Goal: Find contact information: Find contact information

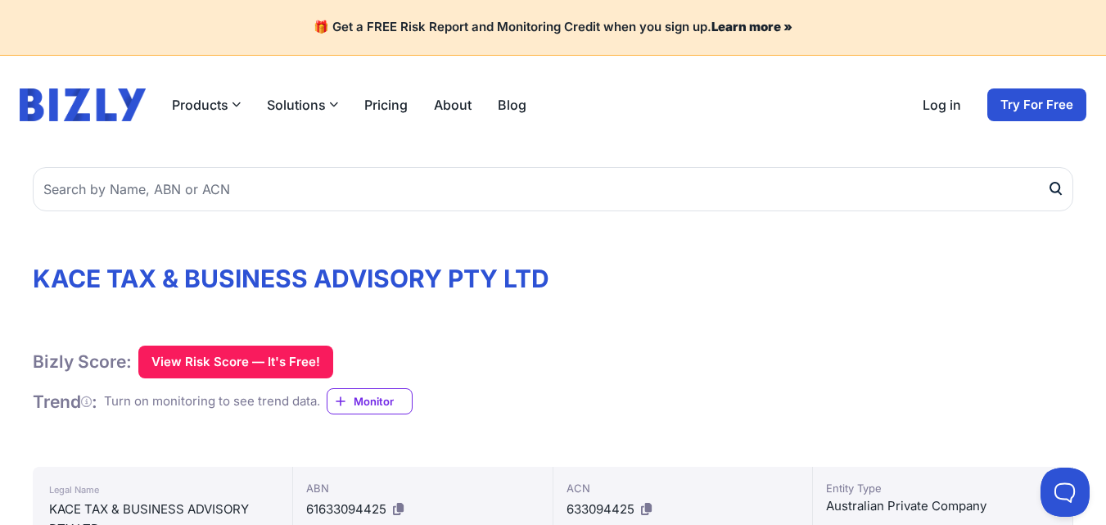
click at [451, 105] on link "About" at bounding box center [453, 105] width 38 height 20
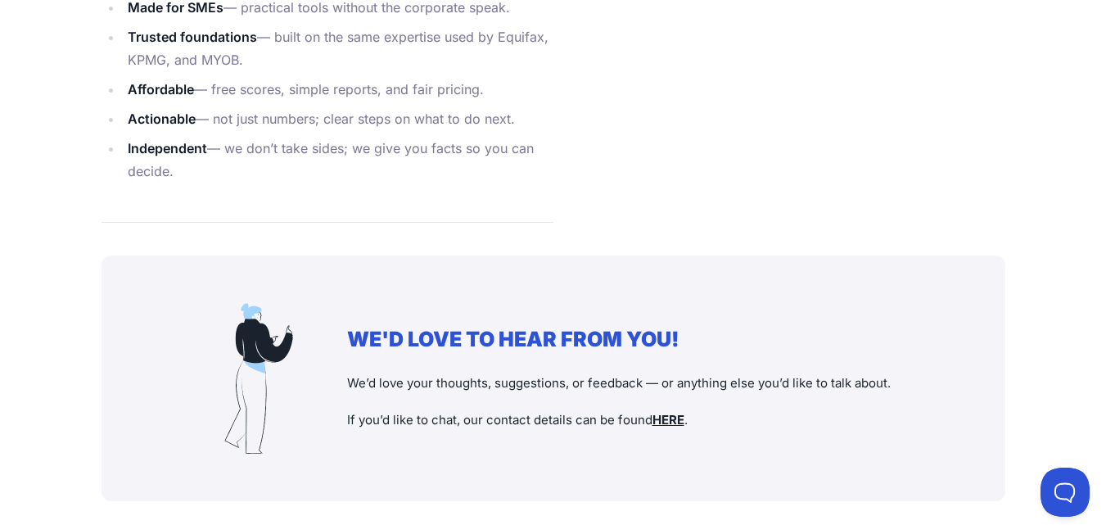
scroll to position [1718, 0]
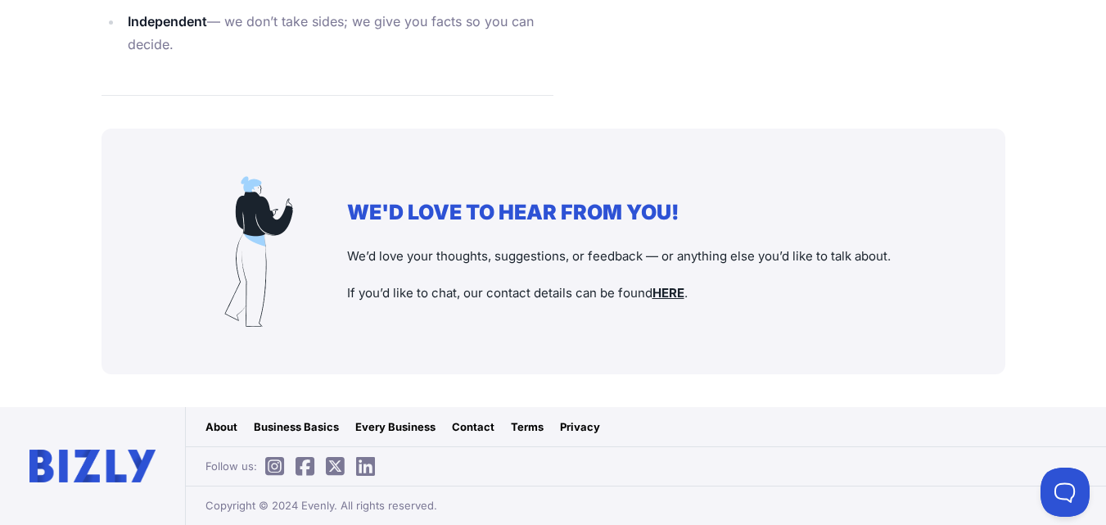
click at [474, 426] on link "Contact" at bounding box center [473, 426] width 43 height 16
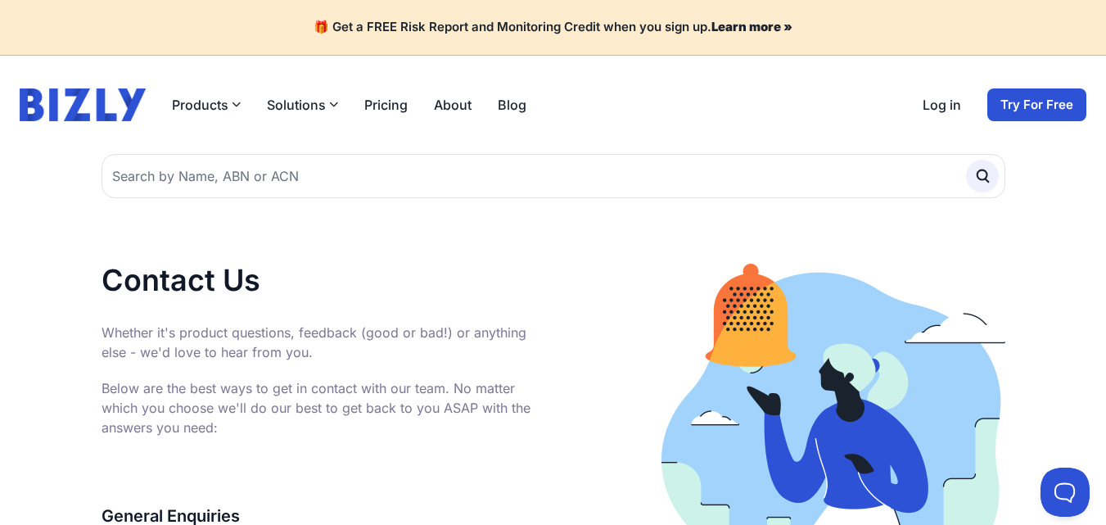
scroll to position [797, 0]
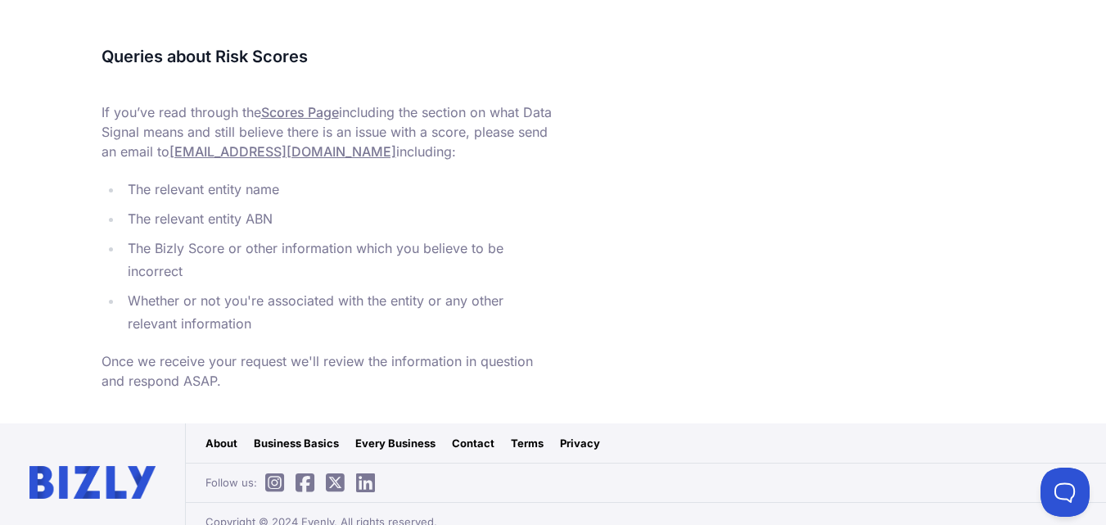
click at [284, 143] on link "support@bizly.com.au" at bounding box center [283, 151] width 227 height 16
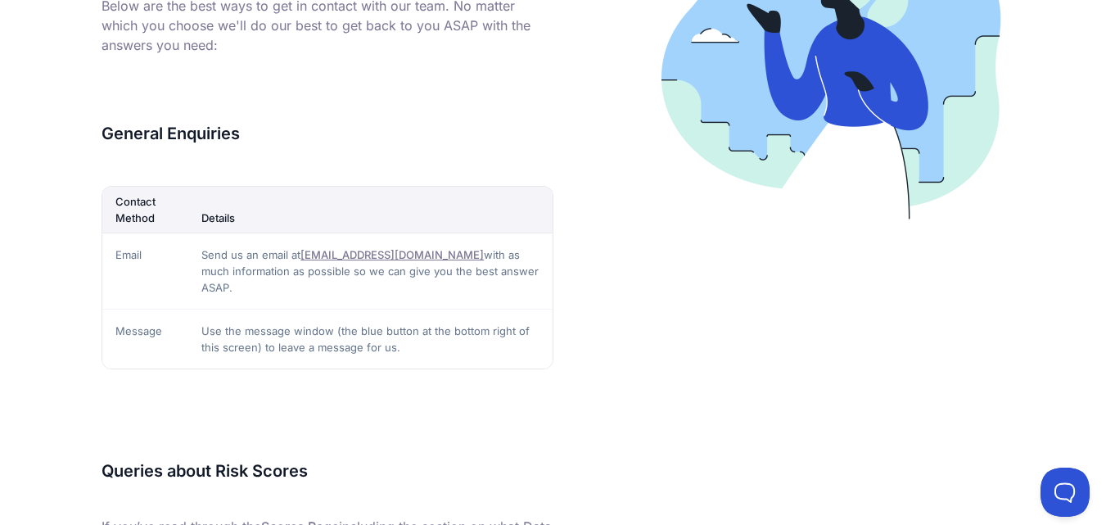
scroll to position [0, 0]
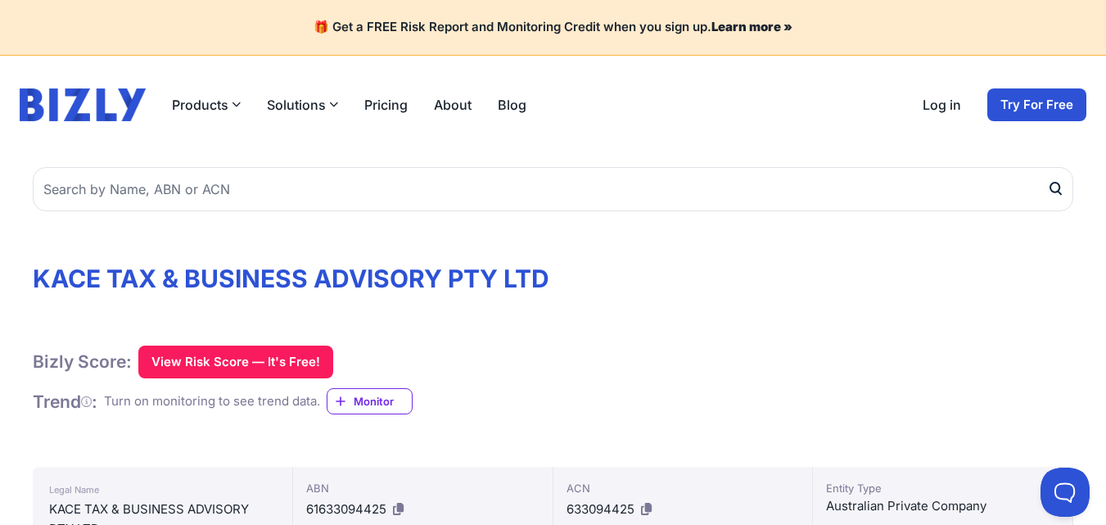
scroll to position [382, 0]
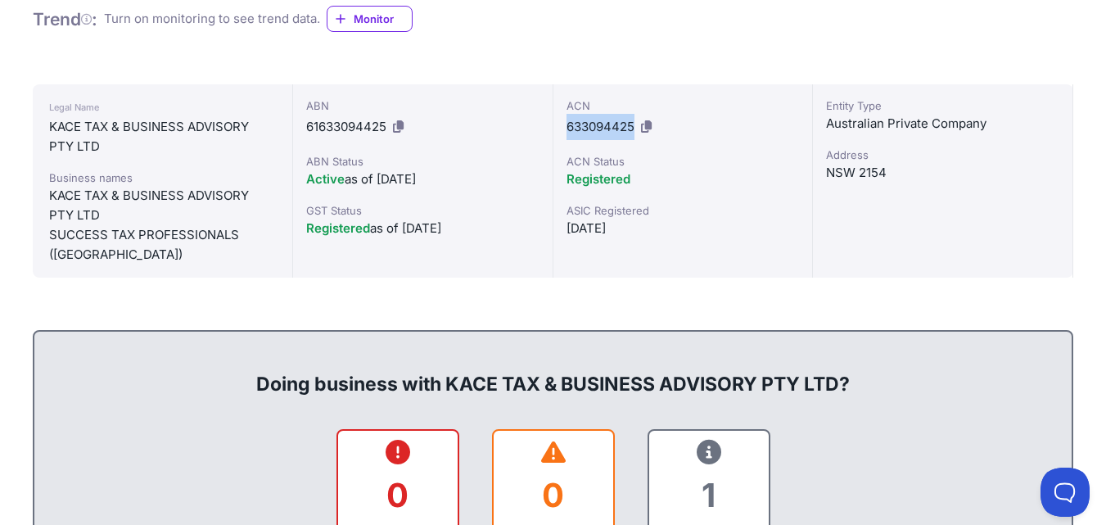
drag, startPoint x: 563, startPoint y: 126, endPoint x: 634, endPoint y: 125, distance: 70.4
click at [634, 125] on div "ACN 633094425 ACN Status Registered ASIC Registered [DATE]" at bounding box center [684, 180] width 260 height 193
click at [614, 129] on span "633094425" at bounding box center [601, 127] width 68 height 16
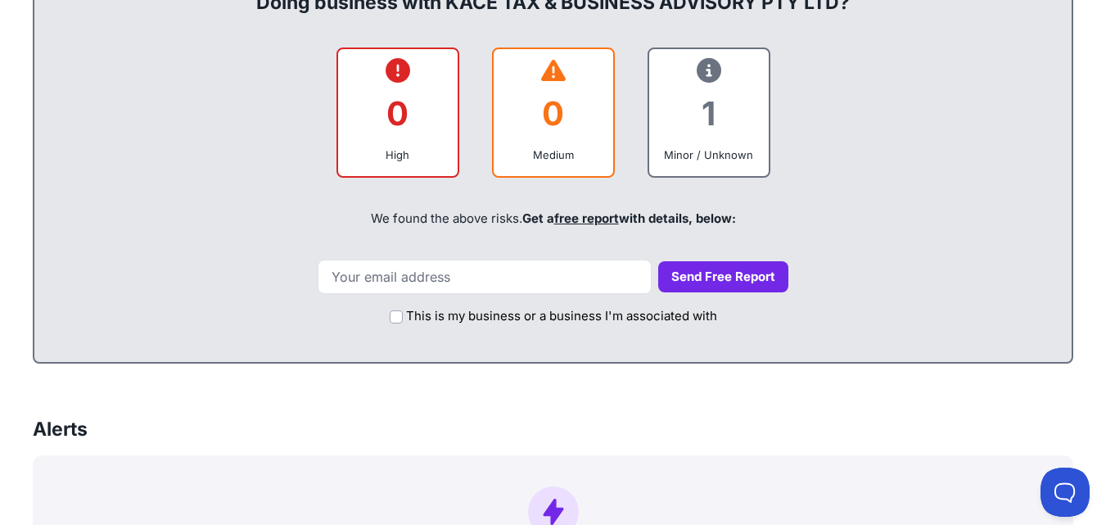
scroll to position [0, 0]
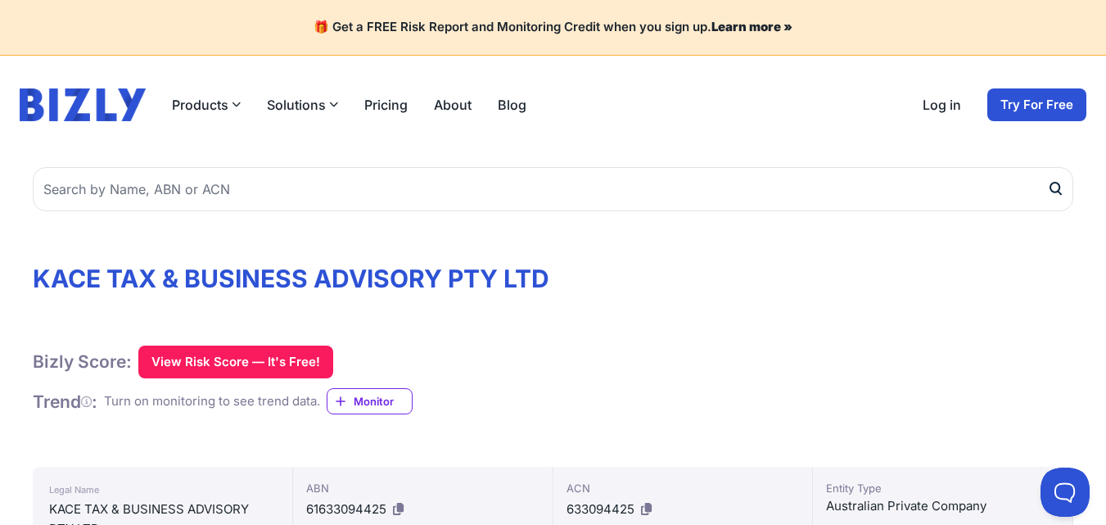
click at [327, 97] on button "Solutions" at bounding box center [302, 105] width 71 height 20
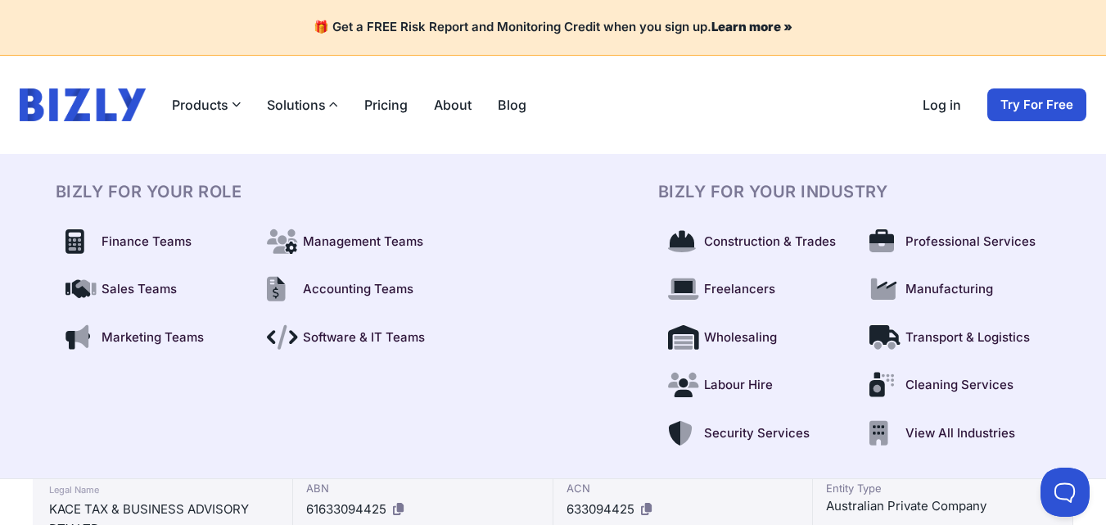
click at [327, 97] on button "Solutions" at bounding box center [302, 105] width 71 height 20
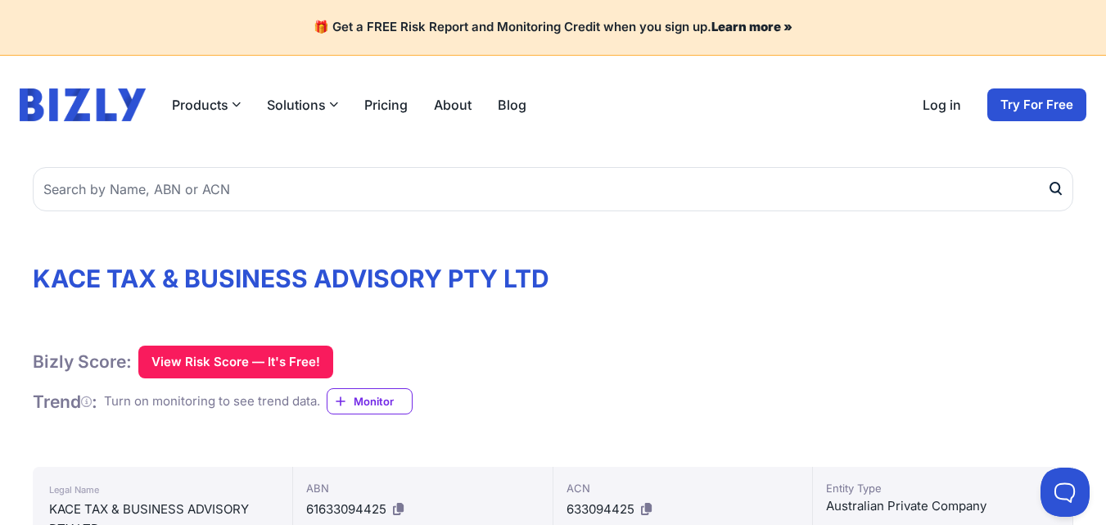
click at [457, 103] on link "About" at bounding box center [453, 105] width 38 height 20
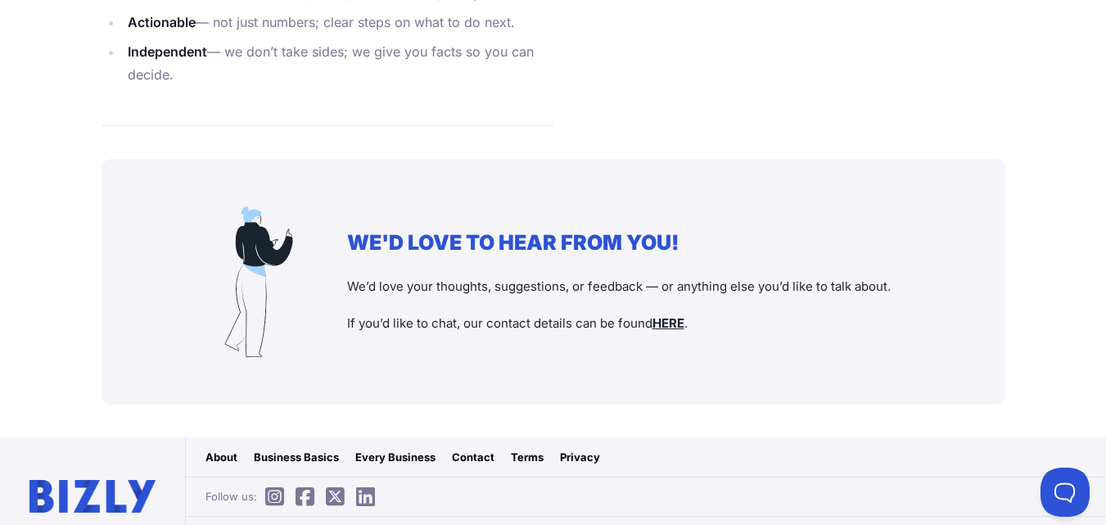
scroll to position [1718, 0]
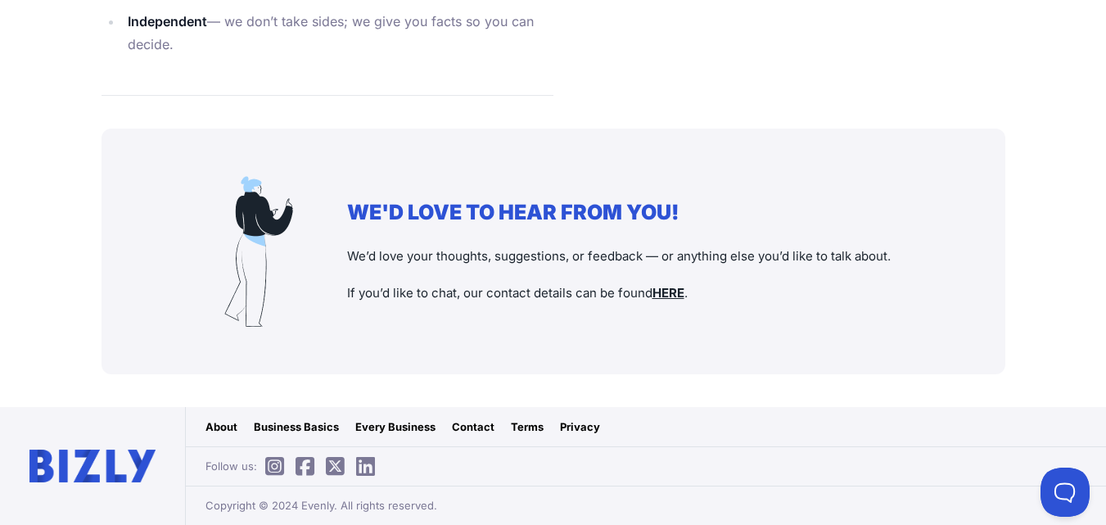
click at [454, 427] on link "Contact" at bounding box center [473, 426] width 43 height 16
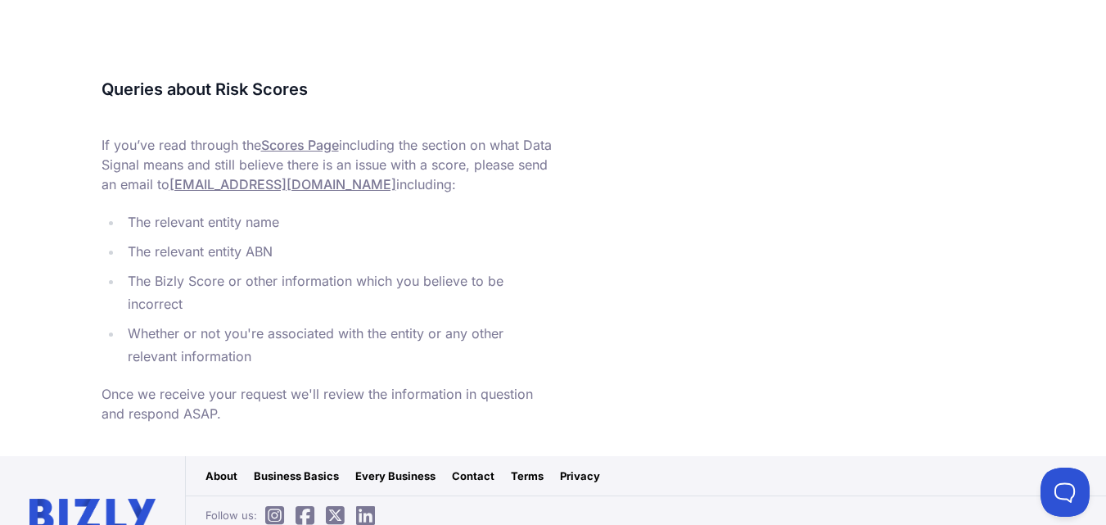
scroll to position [382, 0]
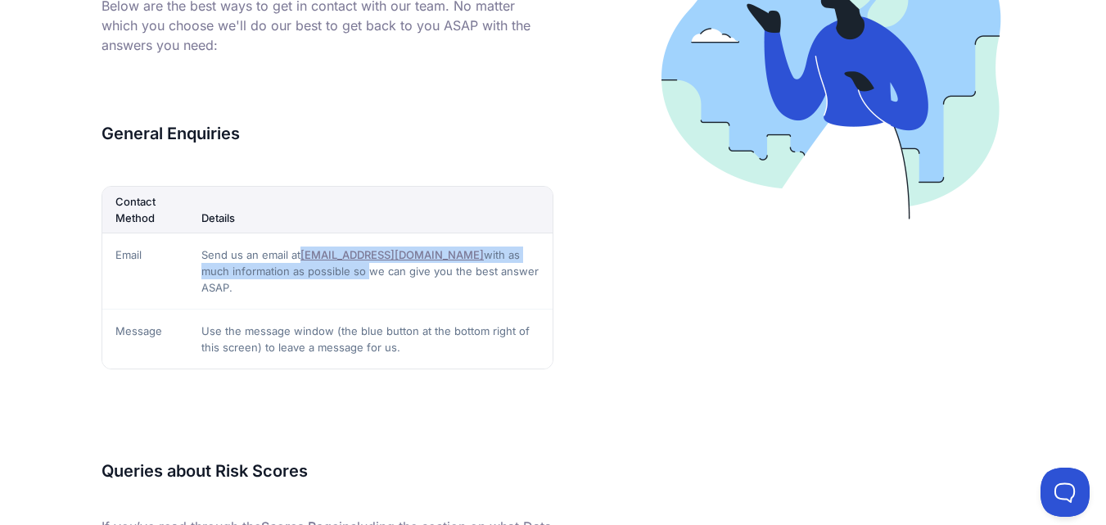
drag, startPoint x: 423, startPoint y: 252, endPoint x: 305, endPoint y: 252, distance: 118.7
click at [305, 252] on td "Send us an email at [EMAIL_ADDRESS][DOMAIN_NAME] with as much information as po…" at bounding box center [370, 271] width 364 height 76
copy td "[EMAIL_ADDRESS][DOMAIN_NAME] wit"
